Goal: Task Accomplishment & Management: Manage account settings

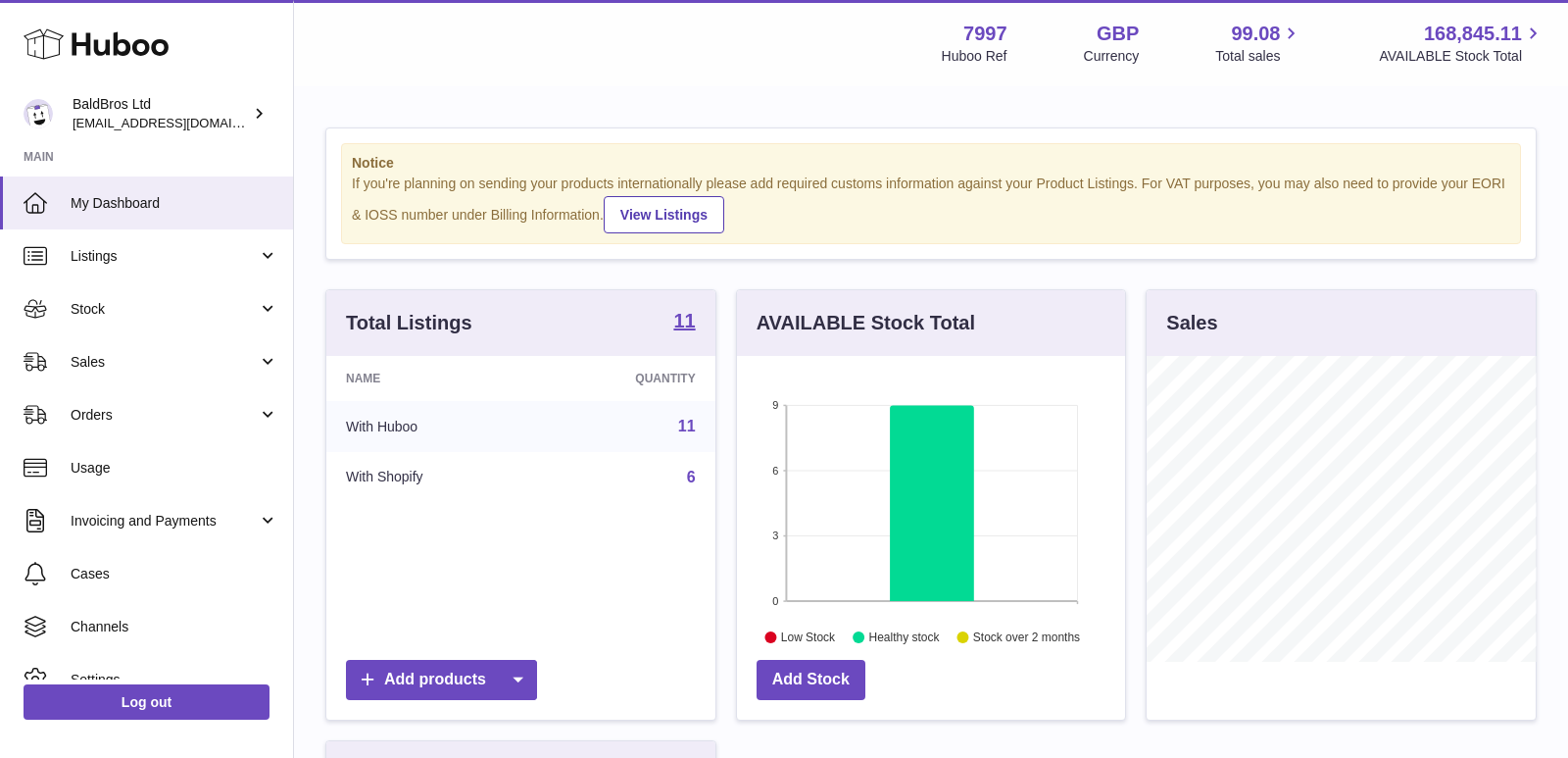
scroll to position [305, 389]
click at [120, 302] on span "Stock" at bounding box center [164, 309] width 187 height 19
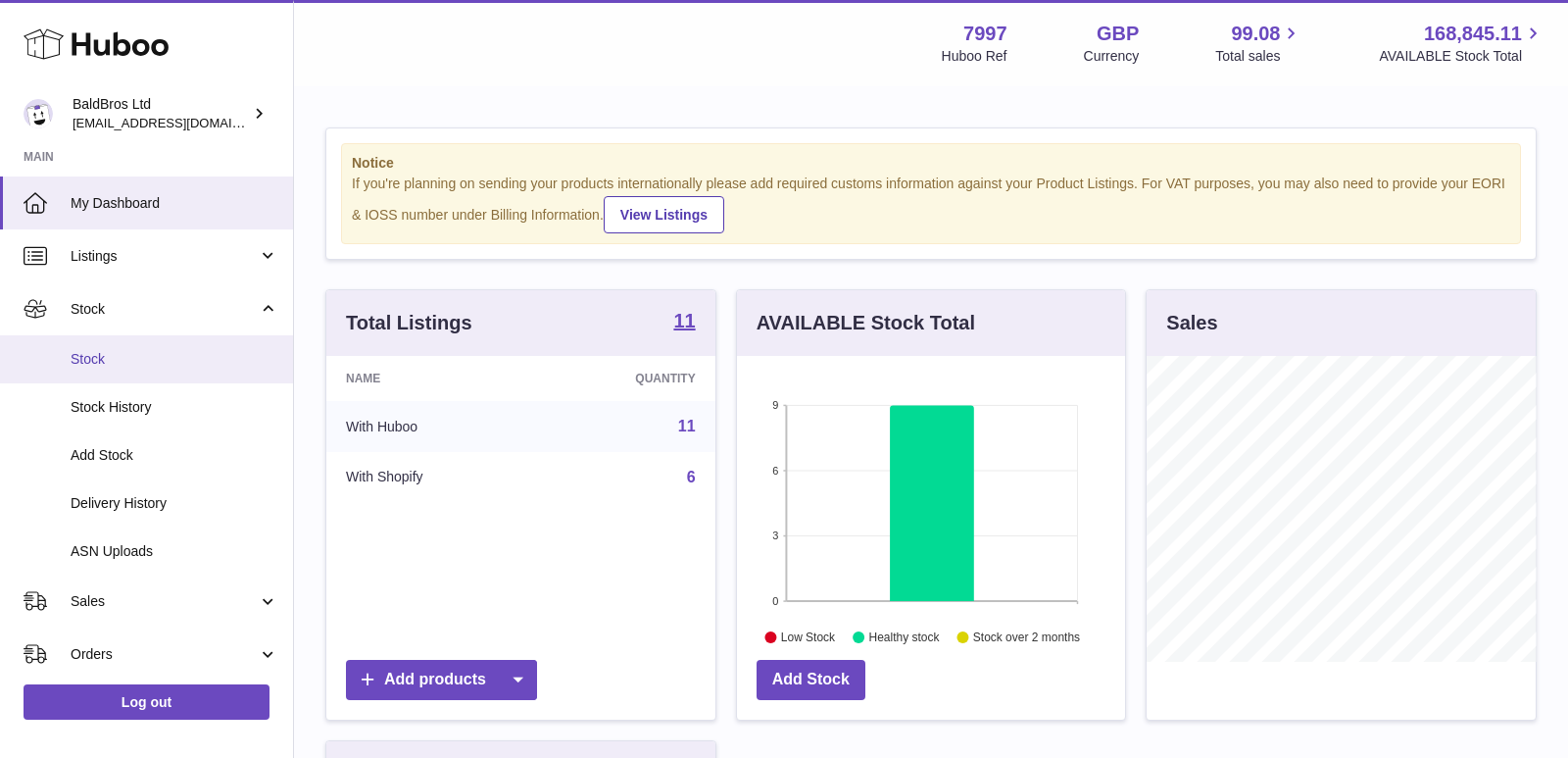
click at [110, 358] on span "Stock" at bounding box center [174, 360] width 208 height 19
